Goal: Task Accomplishment & Management: Use online tool/utility

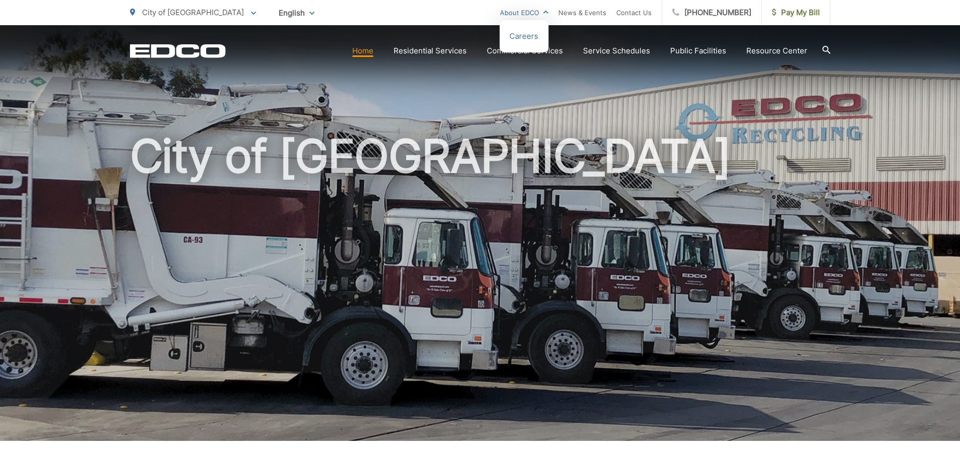
click at [543, 13] on link "About EDCO" at bounding box center [524, 13] width 48 height 12
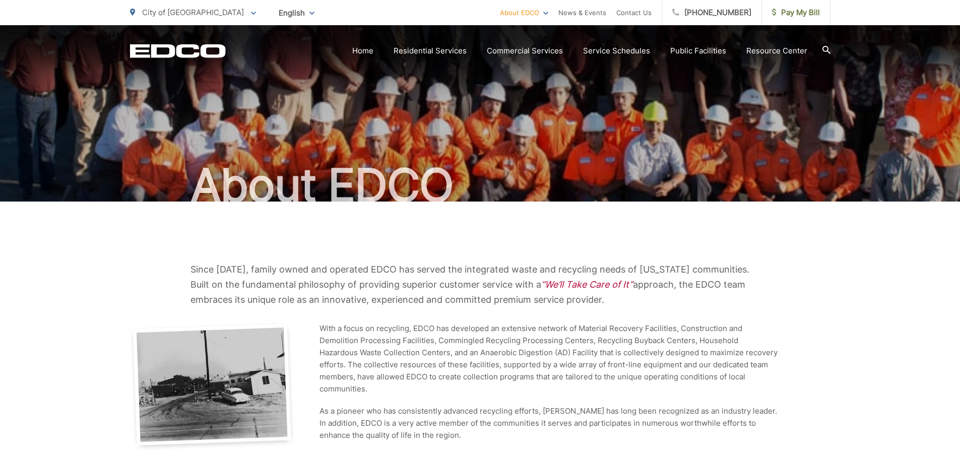
drag, startPoint x: 160, startPoint y: 55, endPoint x: 202, endPoint y: 259, distance: 208.2
click at [373, 49] on link "Home" at bounding box center [362, 51] width 21 height 12
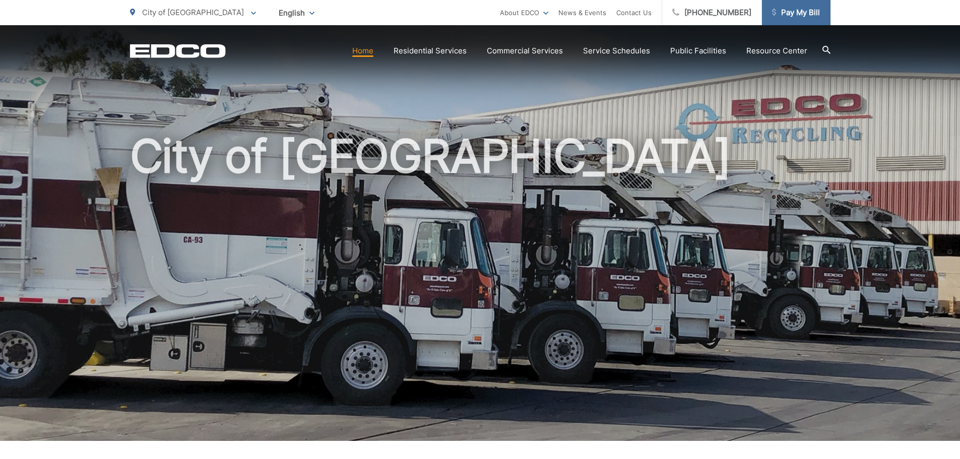
click at [811, 8] on span "Pay My Bill" at bounding box center [796, 13] width 48 height 12
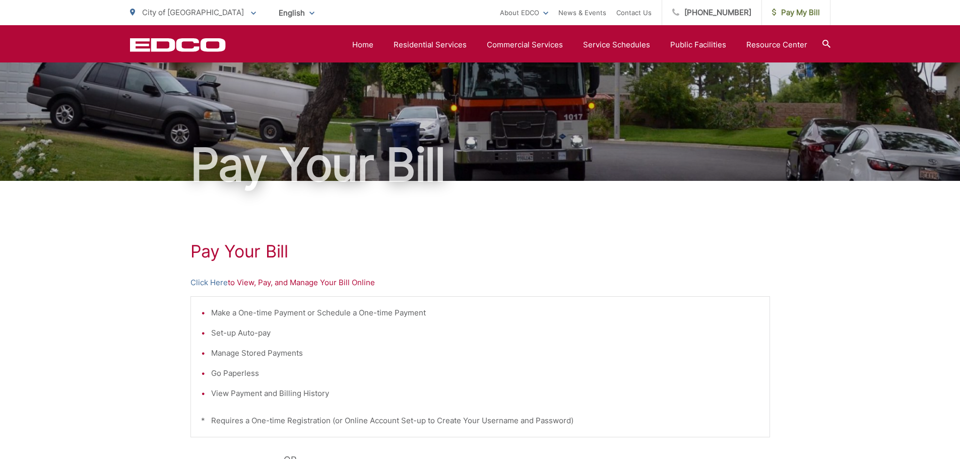
scroll to position [6, 0]
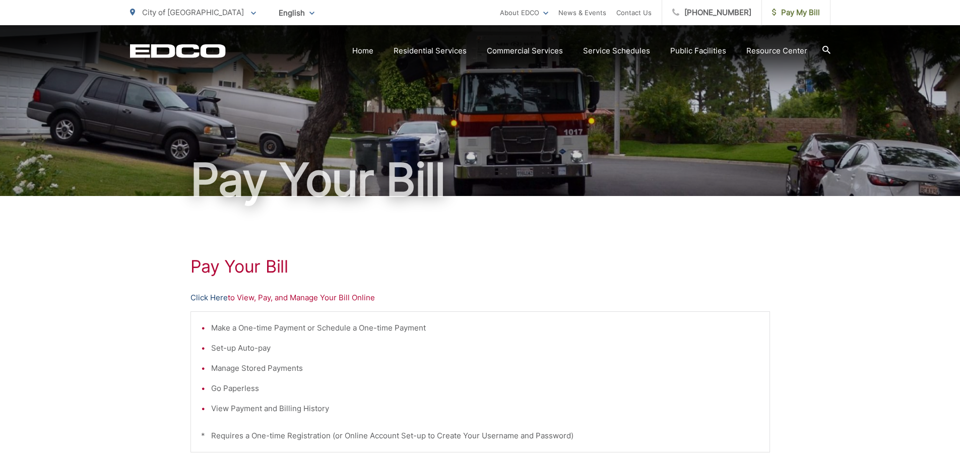
click at [221, 297] on link "Click Here" at bounding box center [208, 298] width 37 height 12
